Goal: Task Accomplishment & Management: Complete application form

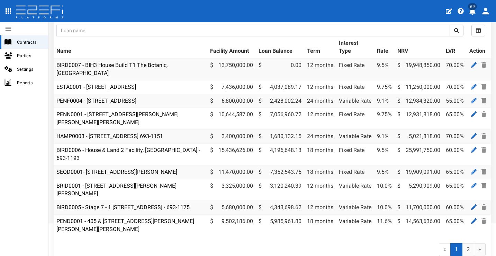
scroll to position [92, 0]
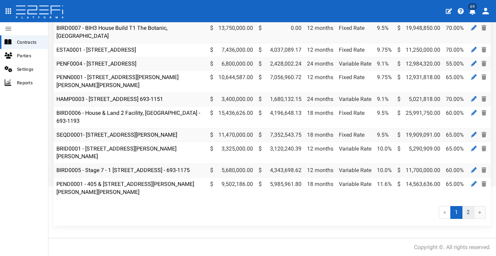
click at [462, 211] on link "2" at bounding box center [468, 212] width 12 height 13
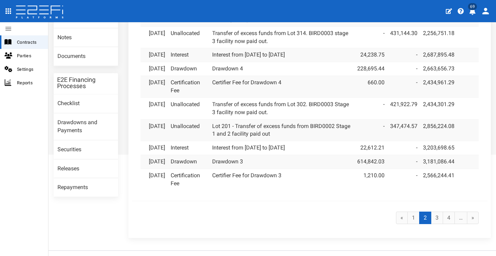
scroll to position [161, 0]
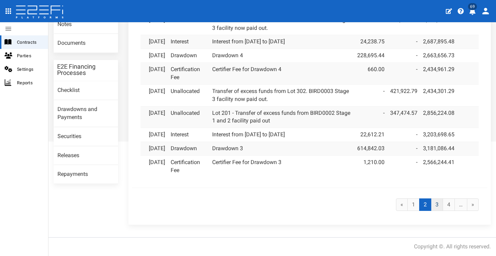
click at [434, 206] on link "3" at bounding box center [437, 204] width 12 height 13
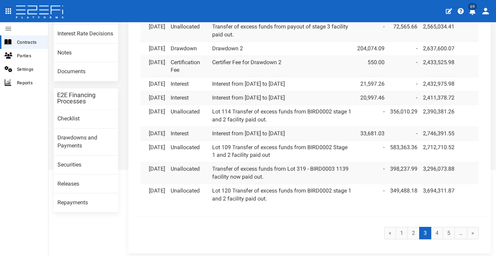
scroll to position [131, 0]
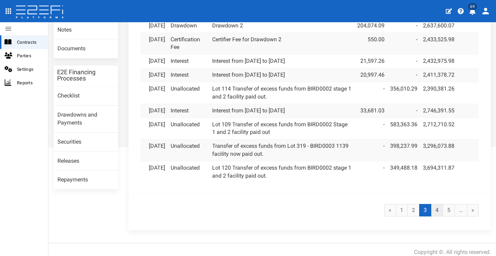
click at [434, 216] on link "4" at bounding box center [437, 210] width 12 height 13
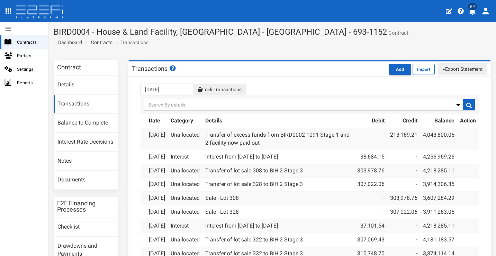
click at [87, 101] on link "Transactions" at bounding box center [86, 104] width 64 height 19
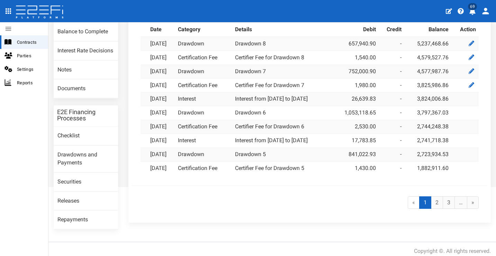
scroll to position [90, 0]
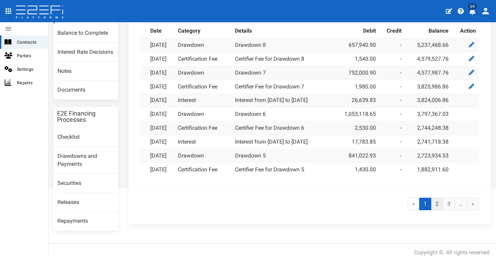
click at [434, 199] on link "2" at bounding box center [437, 203] width 12 height 13
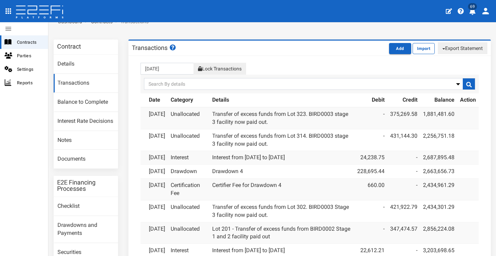
scroll to position [22, 0]
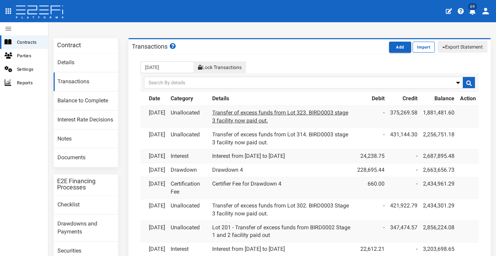
click at [219, 113] on link "Transfer of excess funds from Lot 323. BIRD0003 stage 3 facility now paid out." at bounding box center [280, 116] width 136 height 15
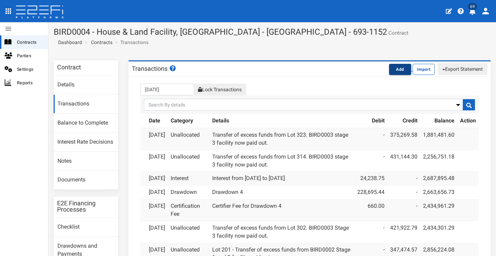
click at [394, 70] on button "Add" at bounding box center [400, 69] width 22 height 11
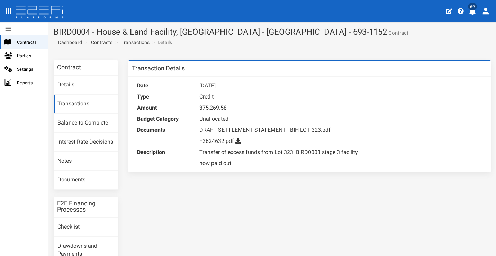
drag, startPoint x: 199, startPoint y: 152, endPoint x: 244, endPoint y: 163, distance: 46.9
click at [244, 163] on dd "Transfer of excess funds from Lot 323. BIRD0003 stage 3 facility now paid out." at bounding box center [281, 157] width 164 height 22
copy dd "Transfer of excess funds from Lot 323. BIRD0003 stage 3 facility now paid out."
click at [346, 93] on dd "Credit" at bounding box center [281, 96] width 164 height 11
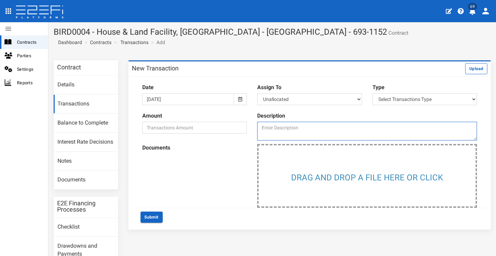
click at [287, 124] on textarea at bounding box center [367, 131] width 220 height 19
paste textarea "Transfer of excess funds from Lot 323. BIRD0003 stage 3 facility now paid out."
type textarea "Transfer of excess funds from Lot 323. BIRD0003 stage 3 facility now paid out."
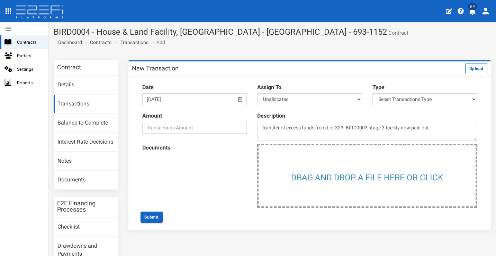
click at [238, 99] on icon at bounding box center [240, 99] width 4 height 5
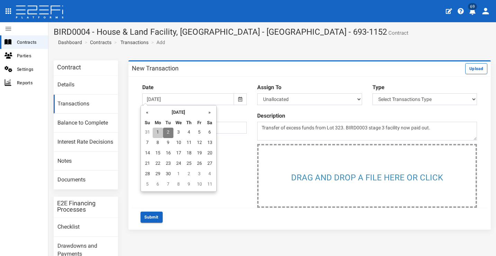
click at [160, 129] on td "1" at bounding box center [158, 132] width 10 height 10
type input "[DATE]"
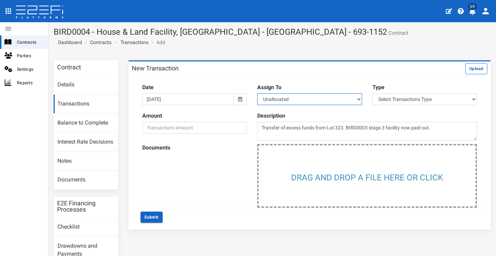
select select "Lot 136~85~CIVIL WORKS"
select select
select select "1"
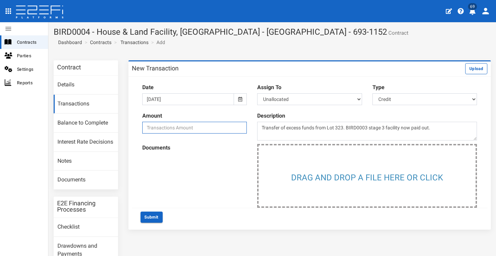
click at [195, 124] on input "number" at bounding box center [194, 128] width 105 height 12
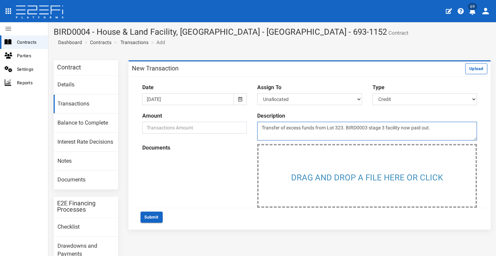
click at [341, 127] on textarea "Transfer of excess funds from Lot 323. BIRD0003 stage 3 facility now paid out." at bounding box center [367, 131] width 220 height 19
click at [452, 126] on textarea "Transfer of excess funds from Lot 135. BIRD0003 stage 3 facility now paid out." at bounding box center [367, 131] width 220 height 19
type textarea "Transfer of excess funds from Lot 135. BIRD0003 stage 3 facility now paid out."
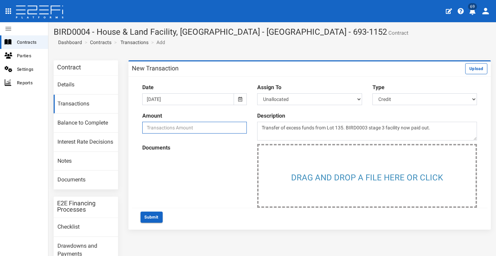
click at [197, 123] on input "number" at bounding box center [194, 128] width 105 height 12
type input "453526.62"
click at [188, 174] on div "Documents Drag and drop a file here or click" at bounding box center [310, 176] width 356 height 64
click at [158, 215] on button "Submit" at bounding box center [152, 216] width 22 height 11
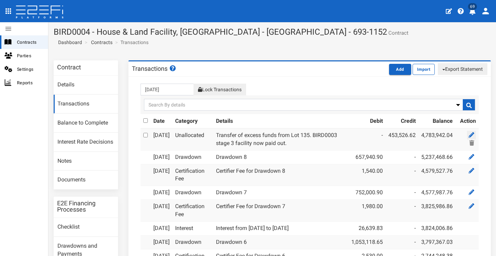
click at [469, 133] on icon at bounding box center [472, 135] width 6 height 6
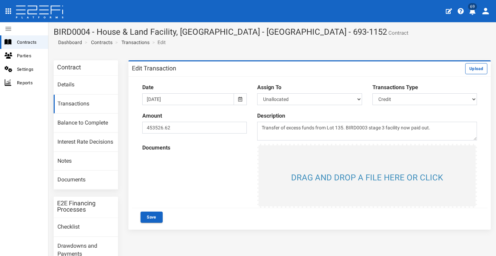
click at [347, 175] on input "file" at bounding box center [367, 175] width 217 height 61
click at [335, 168] on input "file" at bounding box center [367, 175] width 217 height 61
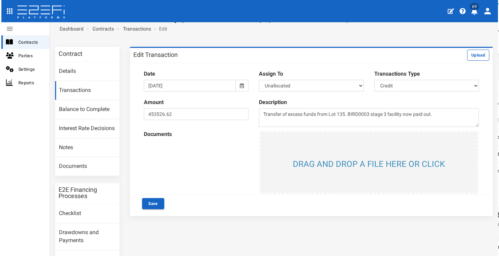
scroll to position [33, 0]
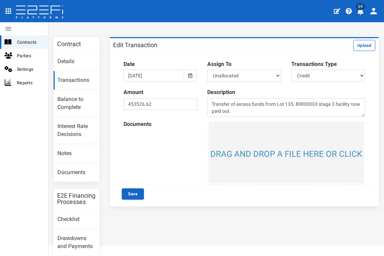
click at [264, 144] on input "file" at bounding box center [286, 152] width 155 height 61
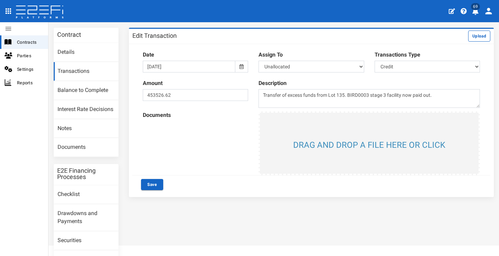
click at [226, 172] on div "Documents Drag and drop a file here or click" at bounding box center [311, 143] width 358 height 64
click at [358, 151] on input "file" at bounding box center [369, 143] width 219 height 61
click at [149, 180] on button "Save" at bounding box center [152, 184] width 22 height 11
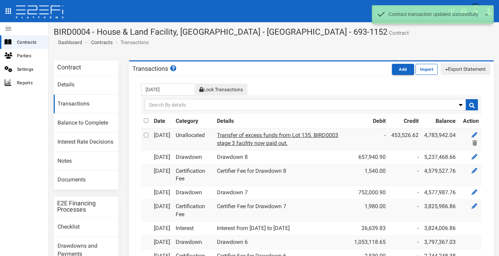
click at [267, 142] on link "Transfer of excess funds from Lot 135. BIRD0003 stage 3 facility now paid out." at bounding box center [277, 139] width 121 height 15
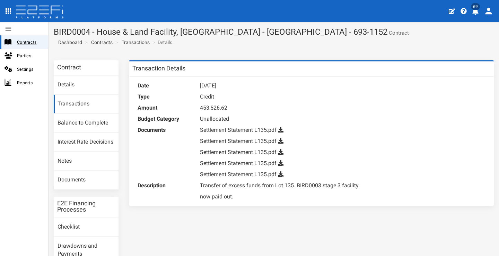
click at [30, 42] on span "Contracts" at bounding box center [30, 42] width 26 height 8
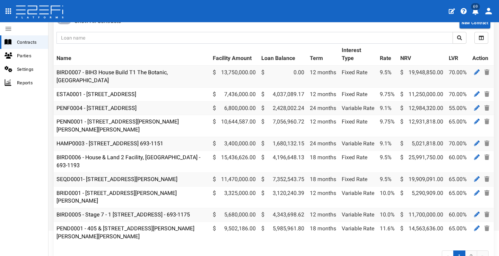
scroll to position [59, 0]
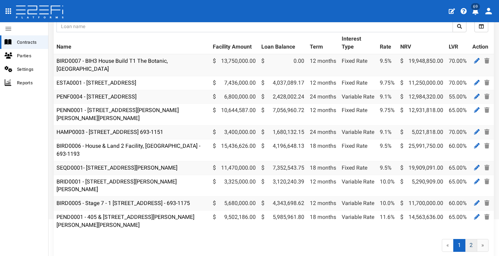
click at [469, 247] on link "2" at bounding box center [471, 245] width 12 height 13
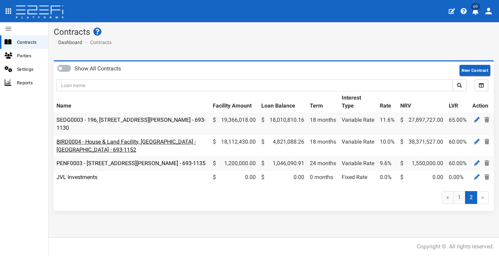
click at [131, 138] on link "BIRD0004 - House & Land Facility, [GEOGRAPHIC_DATA] - [GEOGRAPHIC_DATA] - 693-1…" at bounding box center [125, 145] width 139 height 15
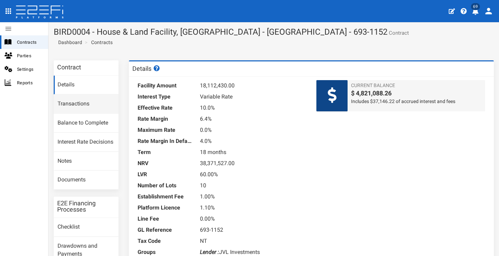
click at [90, 105] on link "Transactions" at bounding box center [86, 104] width 65 height 19
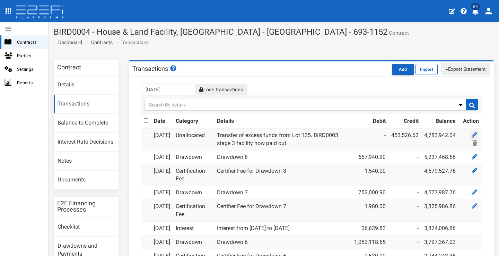
click at [471, 132] on icon at bounding box center [474, 135] width 6 height 6
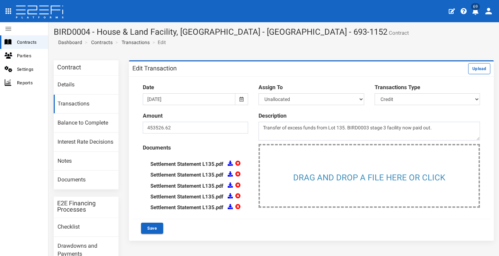
click at [235, 160] on icon at bounding box center [237, 162] width 5 height 5
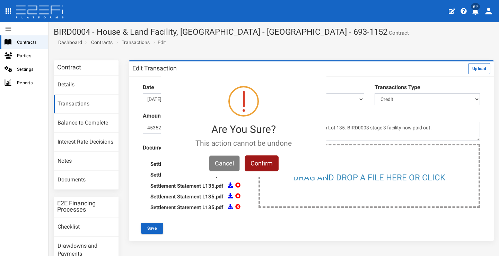
click at [270, 161] on button "Confirm" at bounding box center [261, 163] width 34 height 16
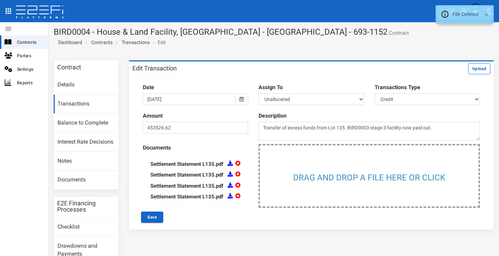
click at [237, 161] on icon at bounding box center [237, 162] width 5 height 5
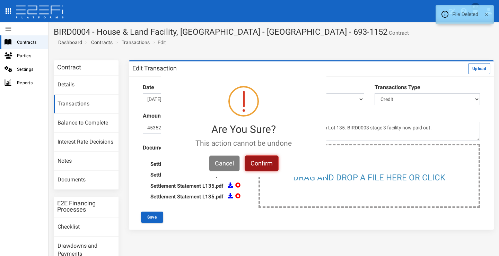
click at [262, 163] on button "Confirm" at bounding box center [261, 163] width 34 height 16
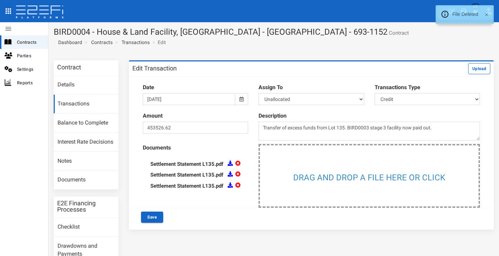
click at [236, 160] on icon at bounding box center [237, 162] width 5 height 5
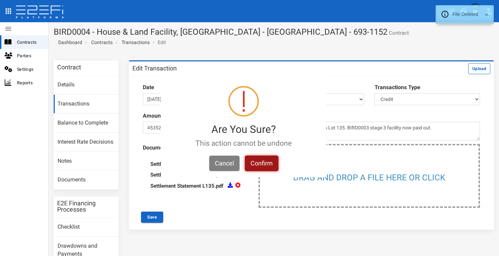
click at [264, 163] on button "Confirm" at bounding box center [261, 163] width 34 height 16
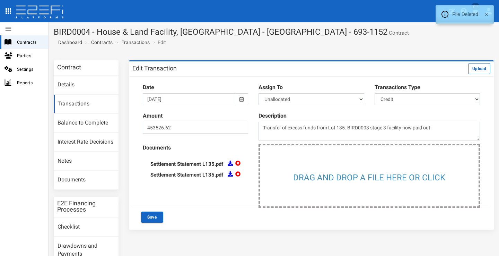
click at [238, 160] on icon at bounding box center [237, 162] width 5 height 5
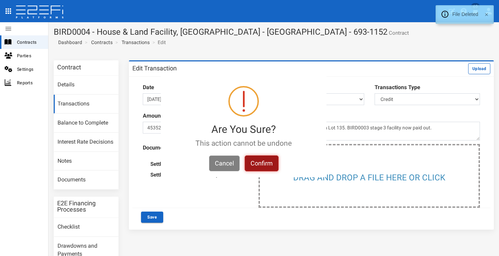
click at [260, 161] on button "Confirm" at bounding box center [261, 163] width 34 height 16
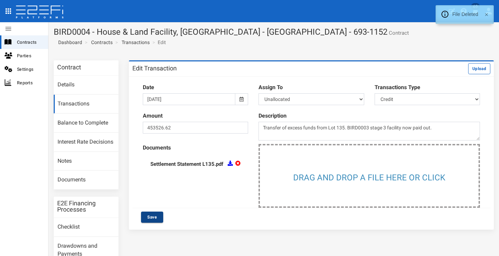
click at [155, 213] on button "Save" at bounding box center [152, 216] width 22 height 11
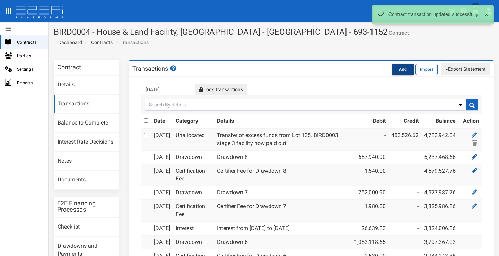
click at [394, 72] on button "Add" at bounding box center [403, 69] width 22 height 11
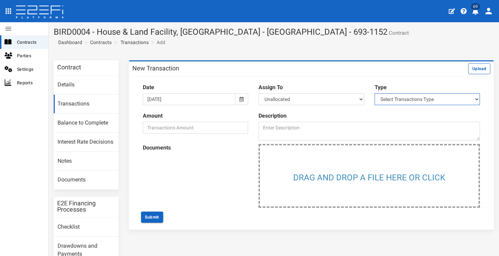
select select "1"
click at [240, 100] on icon at bounding box center [241, 99] width 4 height 5
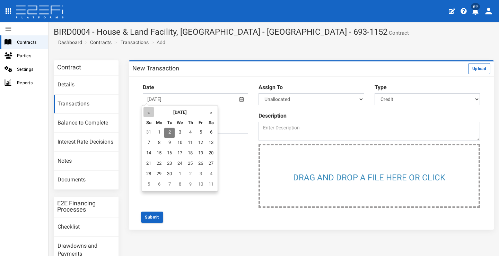
click at [148, 110] on th "«" at bounding box center [148, 112] width 10 height 10
click at [204, 171] on td "29" at bounding box center [200, 174] width 10 height 10
type input "29-08-2025"
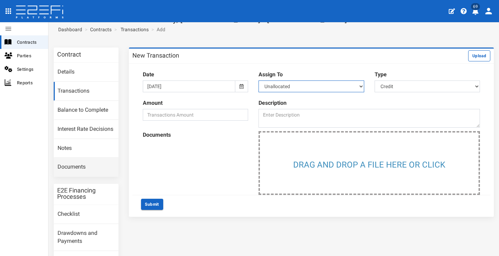
scroll to position [34, 0]
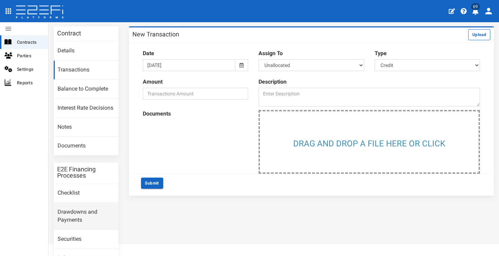
click at [84, 207] on link "Drawdowns and Payments" at bounding box center [86, 216] width 65 height 27
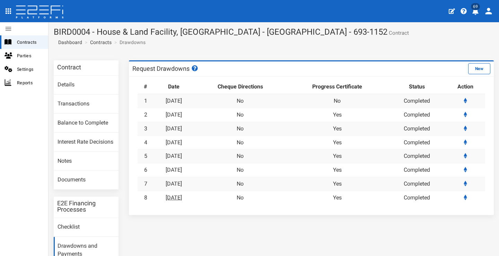
click at [177, 194] on link "[DATE]" at bounding box center [174, 197] width 16 height 7
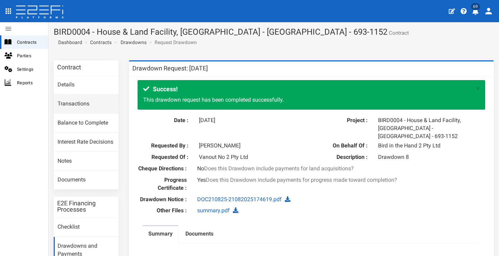
click at [88, 102] on link "Transactions" at bounding box center [86, 104] width 65 height 19
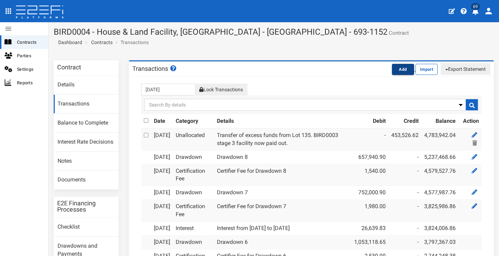
click at [392, 68] on button "Add" at bounding box center [403, 69] width 22 height 11
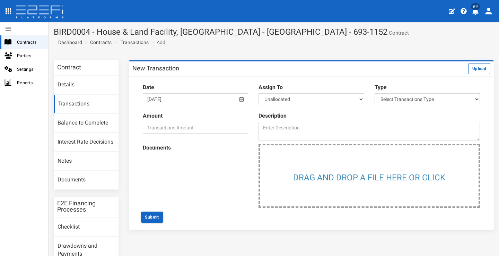
click at [239, 98] on icon at bounding box center [241, 99] width 4 height 5
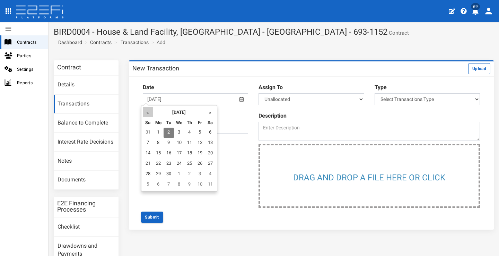
click at [147, 114] on th "«" at bounding box center [148, 112] width 10 height 10
click at [202, 172] on td "29" at bounding box center [200, 174] width 10 height 10
type input "29-08-2025"
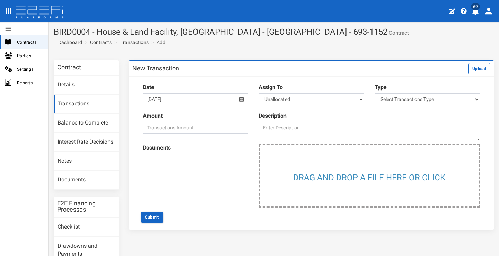
click at [315, 130] on textarea at bounding box center [368, 131] width 221 height 19
type textarea "Short payment, Drawdown 8"
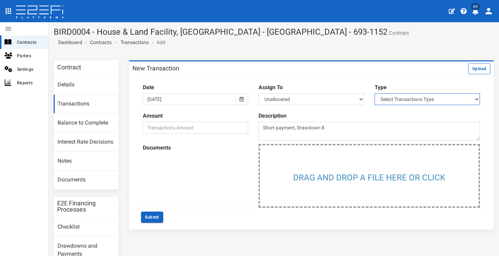
select select "1"
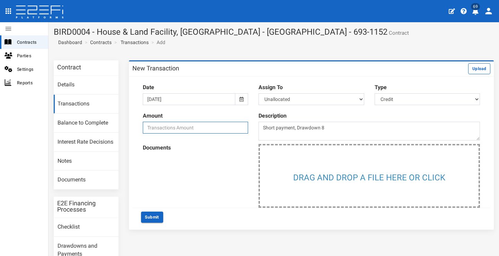
click at [223, 123] on input "number" at bounding box center [195, 128] width 105 height 12
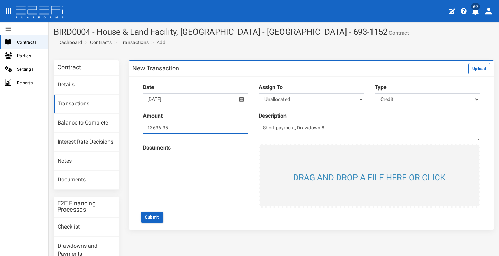
type input "13636.35"
click at [330, 171] on input "file" at bounding box center [369, 175] width 219 height 61
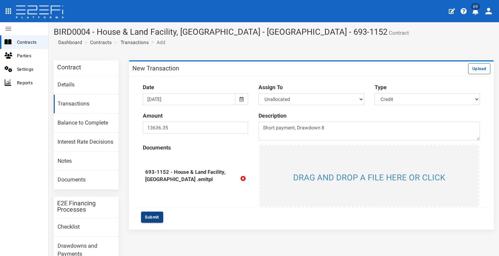
click at [157, 213] on button "Submit" at bounding box center [152, 216] width 22 height 11
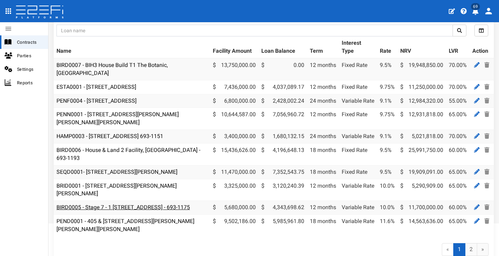
scroll to position [69, 0]
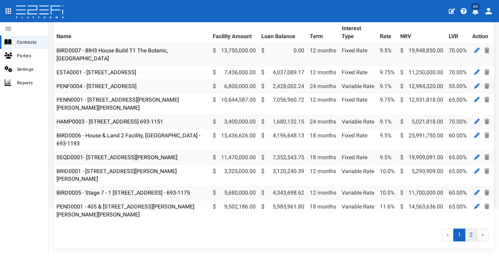
click at [467, 234] on link "2" at bounding box center [471, 234] width 12 height 13
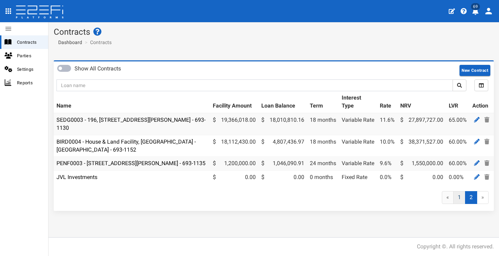
click at [460, 204] on link "1" at bounding box center [459, 197] width 12 height 13
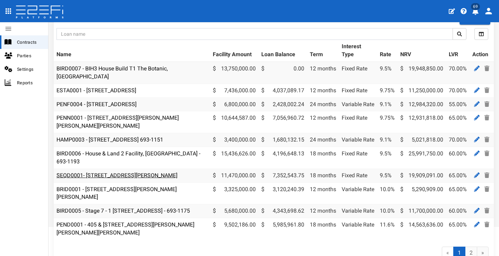
scroll to position [66, 0]
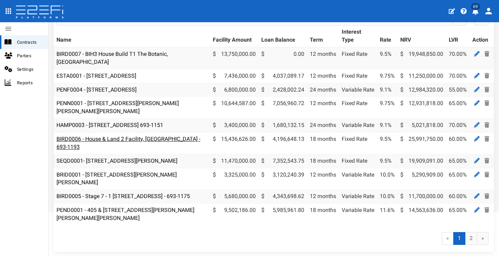
click at [133, 135] on link "BIRD0006 - House & Land 2 Facility, [GEOGRAPHIC_DATA] - 693-1193" at bounding box center [128, 142] width 144 height 15
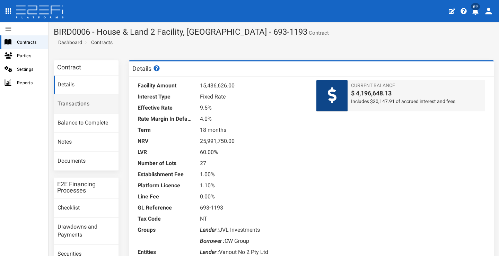
click at [84, 100] on link "Transactions" at bounding box center [86, 104] width 65 height 19
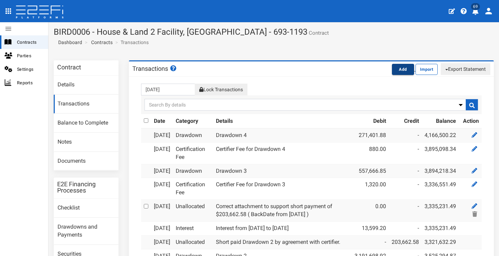
click at [400, 70] on button "Add" at bounding box center [403, 69] width 22 height 11
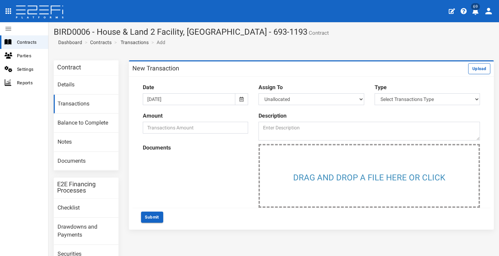
click at [241, 97] on div at bounding box center [241, 99] width 13 height 12
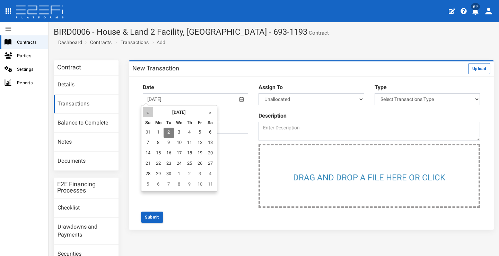
click at [149, 111] on th "«" at bounding box center [148, 112] width 10 height 10
click at [196, 172] on td "29" at bounding box center [200, 174] width 10 height 10
type input "29-08-2025"
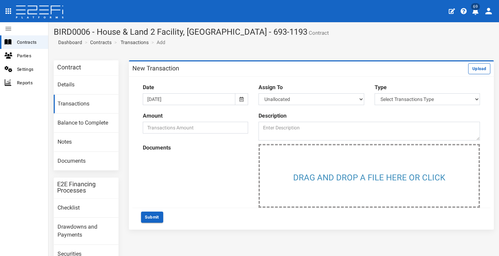
click at [241, 100] on icon at bounding box center [241, 99] width 4 height 5
click at [284, 108] on div "Description" at bounding box center [369, 125] width 232 height 35
select select "1"
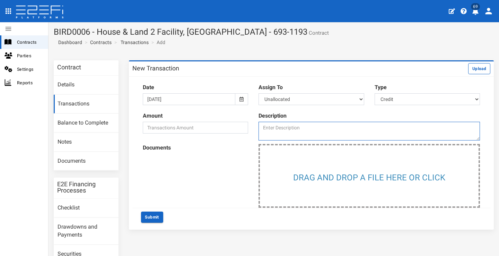
click at [327, 127] on textarea at bounding box center [368, 131] width 221 height 19
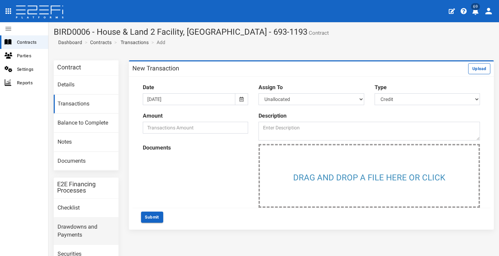
click at [93, 222] on link "Drawdowns and Payments" at bounding box center [86, 230] width 65 height 27
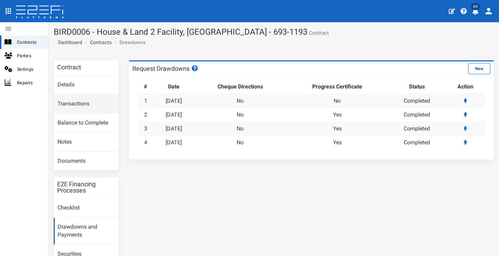
click at [81, 98] on link "Transactions" at bounding box center [86, 104] width 65 height 19
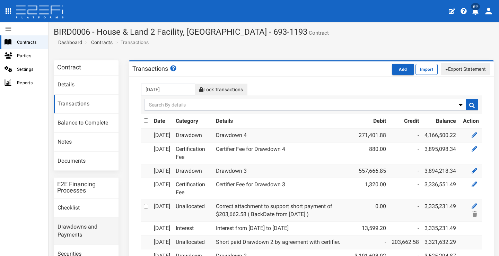
click at [91, 223] on link "Drawdowns and Payments" at bounding box center [86, 230] width 65 height 27
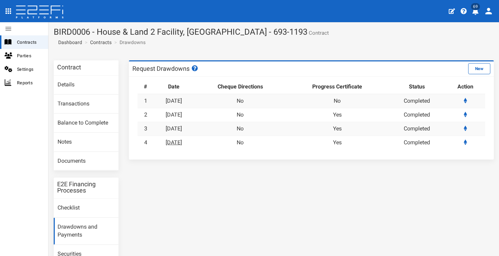
click at [177, 141] on link "[DATE]" at bounding box center [174, 142] width 16 height 7
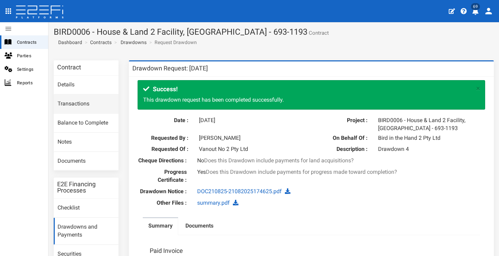
click at [88, 102] on link "Transactions" at bounding box center [86, 104] width 65 height 19
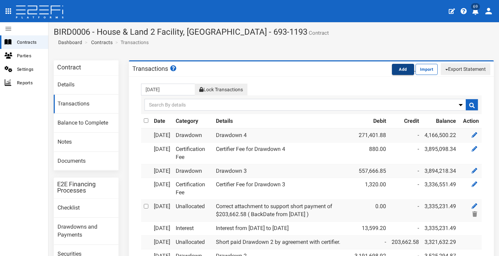
click at [398, 70] on button "Add" at bounding box center [403, 69] width 22 height 11
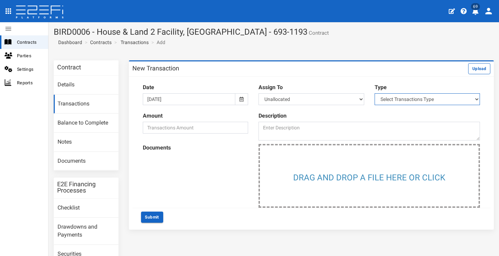
select select "1"
click at [240, 100] on icon at bounding box center [241, 99] width 4 height 5
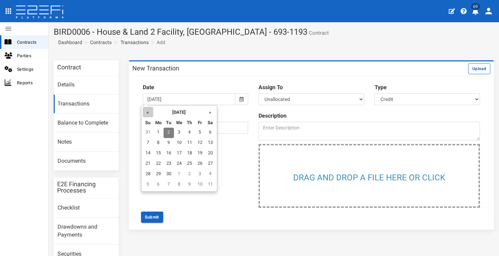
click at [148, 114] on th "«" at bounding box center [148, 112] width 10 height 10
click at [203, 170] on td "29" at bounding box center [200, 174] width 10 height 10
type input "[DATE]"
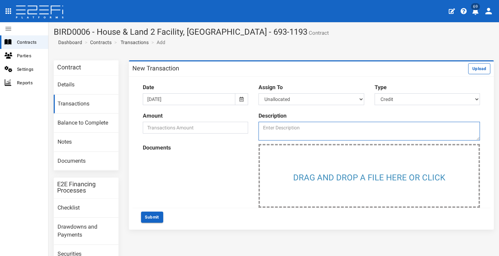
click at [316, 128] on textarea at bounding box center [368, 131] width 221 height 19
type textarea "s"
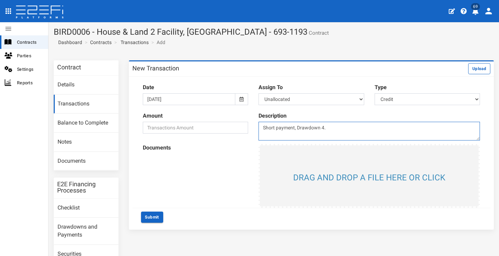
type textarea "Short payment, Drawdown 4."
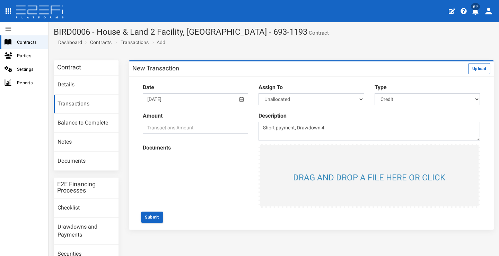
click at [307, 167] on input "file" at bounding box center [369, 175] width 219 height 61
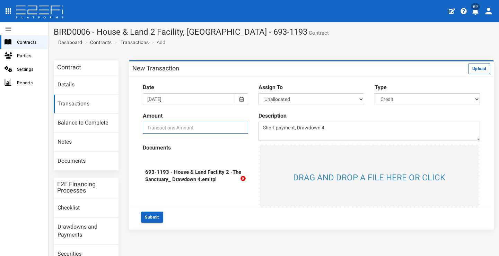
click at [219, 130] on input "number" at bounding box center [195, 128] width 105 height 12
type input "89318.16"
click at [202, 217] on div "Submit" at bounding box center [311, 216] width 351 height 11
click at [158, 214] on button "Submit" at bounding box center [152, 216] width 22 height 11
